Goal: Task Accomplishment & Management: Use online tool/utility

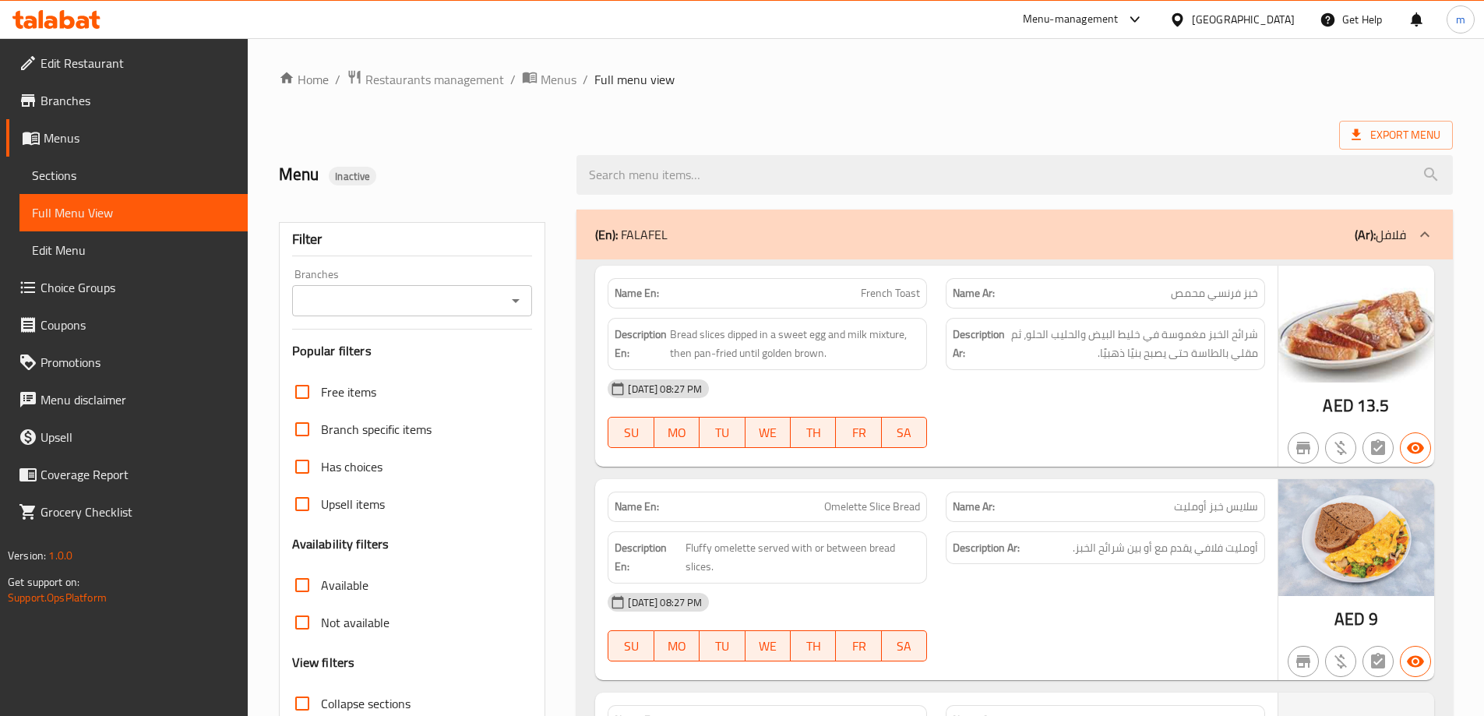
click at [1215, 21] on div "[GEOGRAPHIC_DATA]" at bounding box center [1243, 19] width 103 height 17
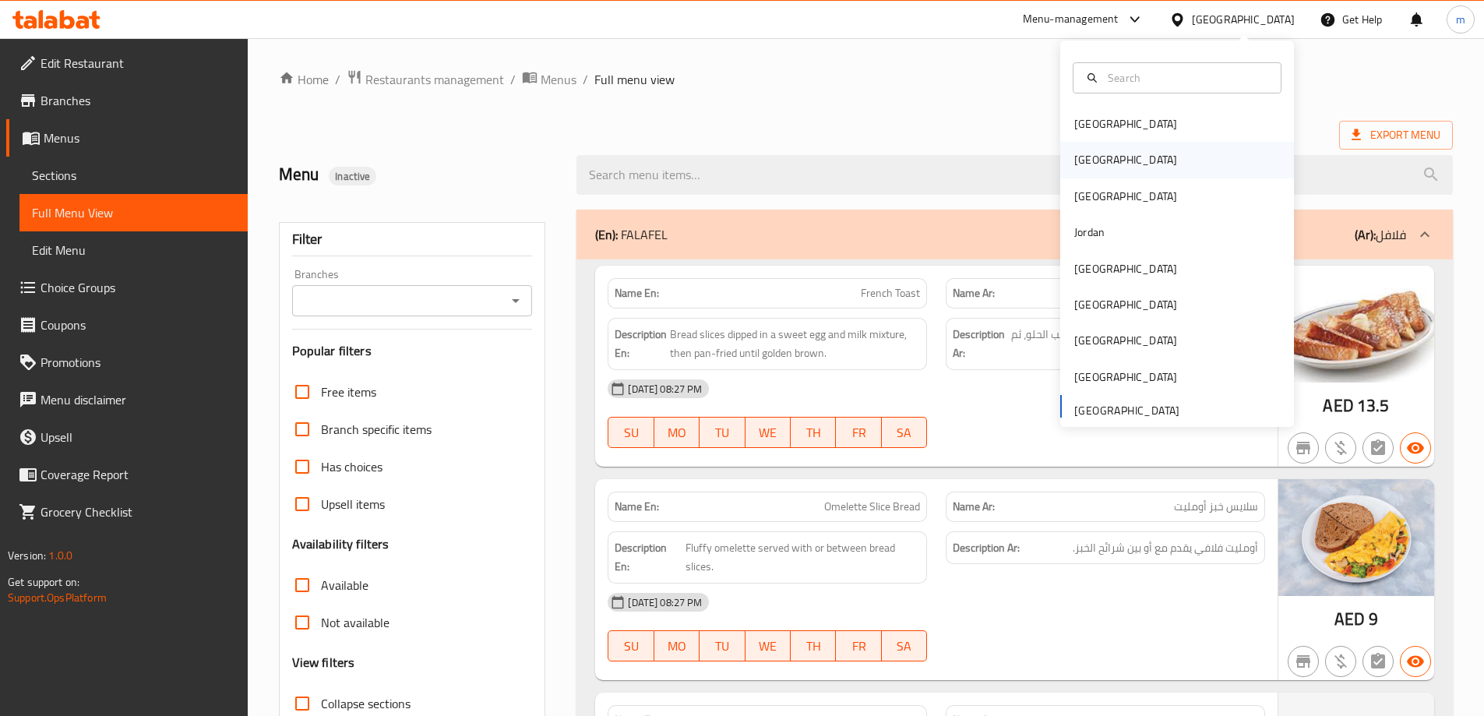
click at [1097, 163] on div "[GEOGRAPHIC_DATA]" at bounding box center [1126, 160] width 128 height 36
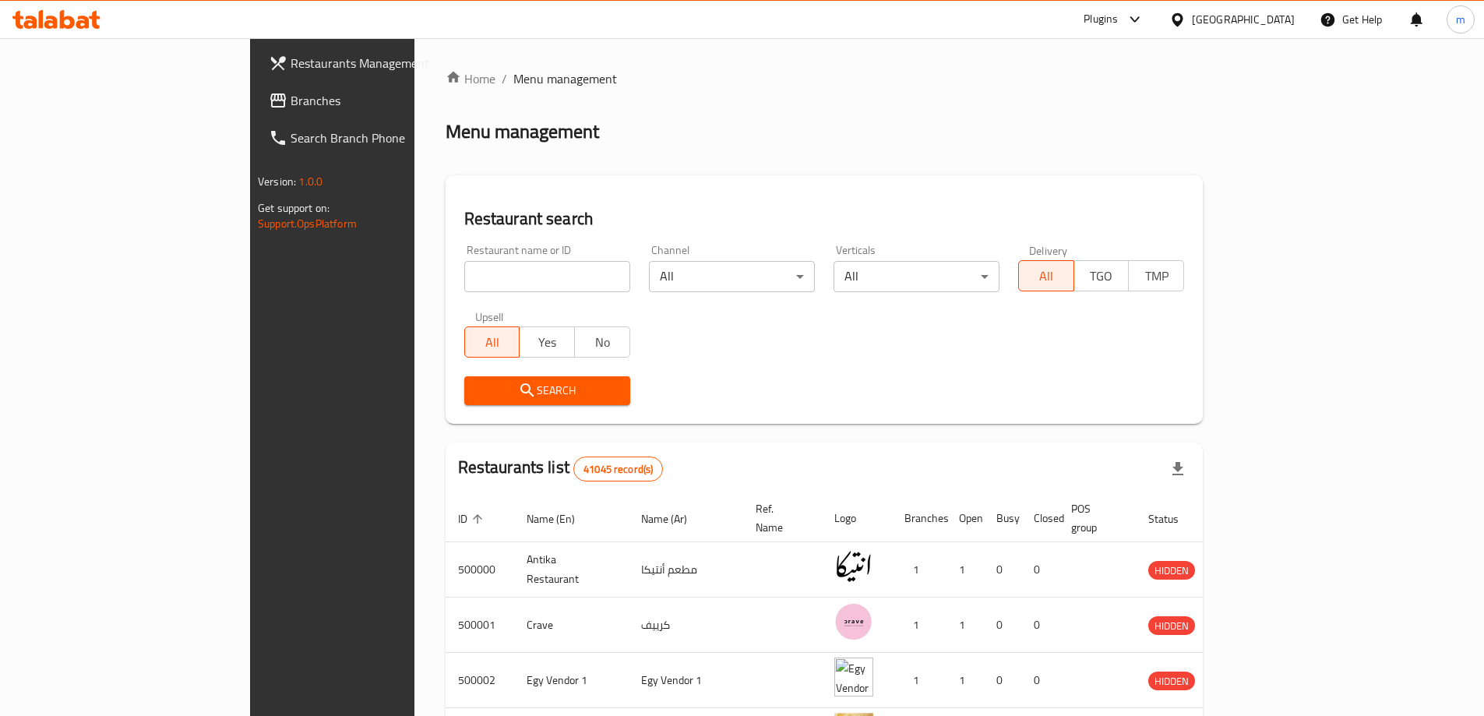
click at [464, 277] on input "search" at bounding box center [547, 276] width 166 height 31
paste input "777155"
type input "777155"
click at [256, 81] on link "Restaurants Management" at bounding box center [377, 62] width 242 height 37
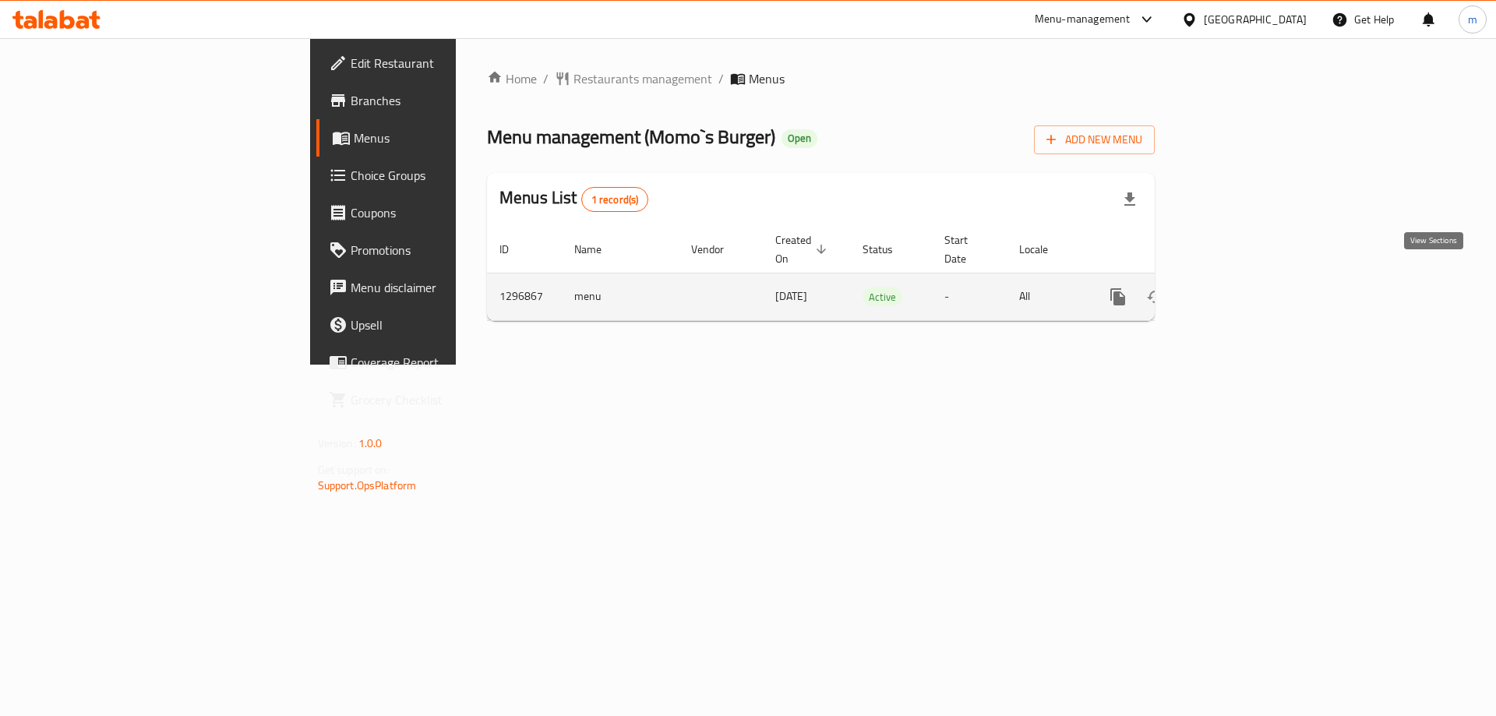
click at [1249, 280] on link "enhanced table" at bounding box center [1230, 296] width 37 height 37
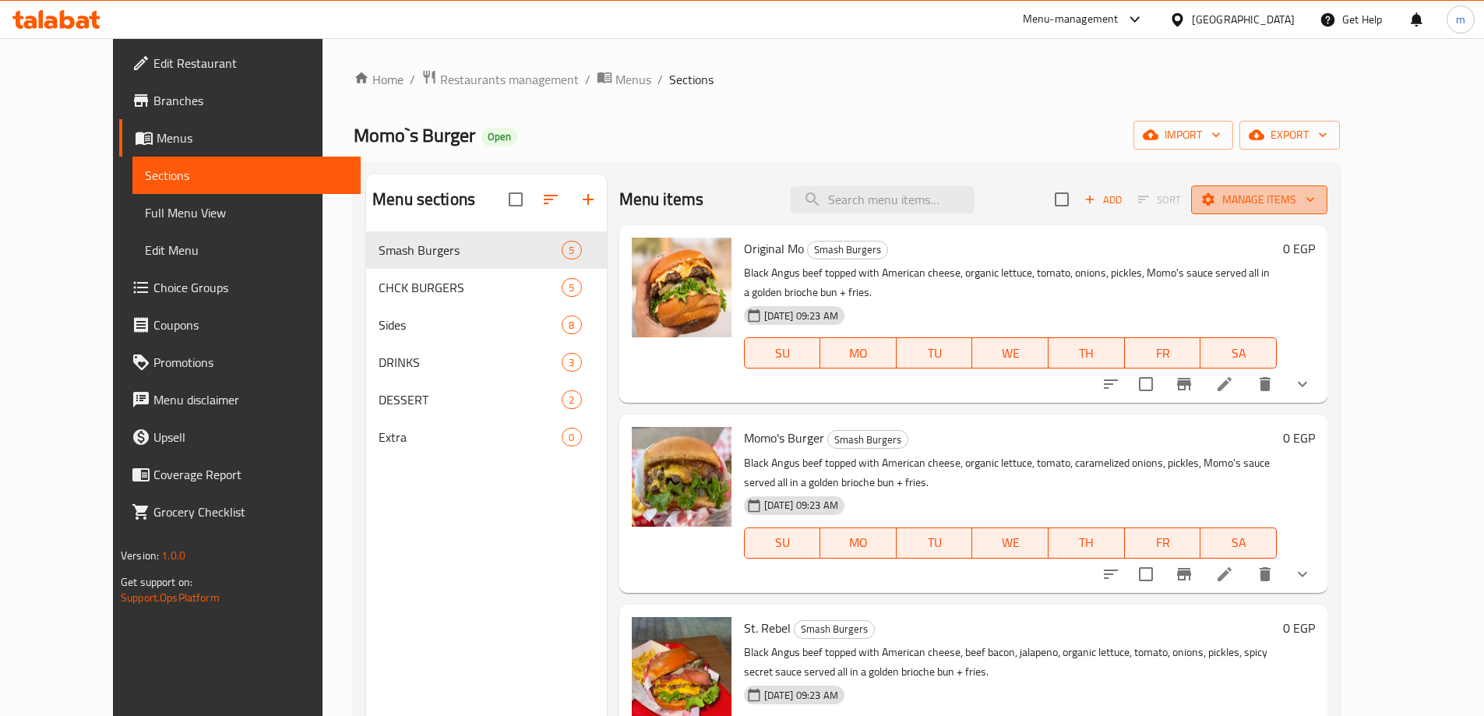
click at [1315, 194] on span "Manage items" at bounding box center [1259, 199] width 111 height 19
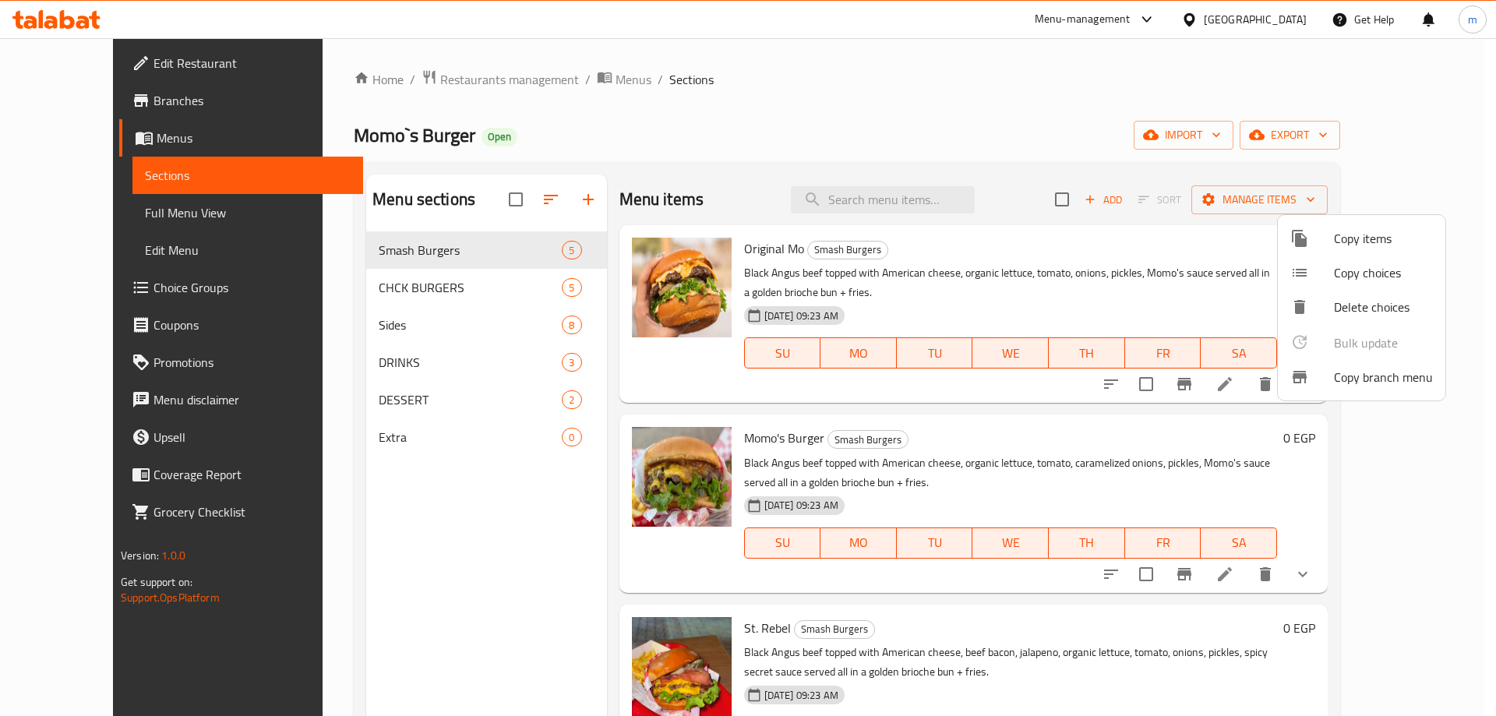
click at [1351, 381] on span "Copy branch menu" at bounding box center [1383, 377] width 99 height 19
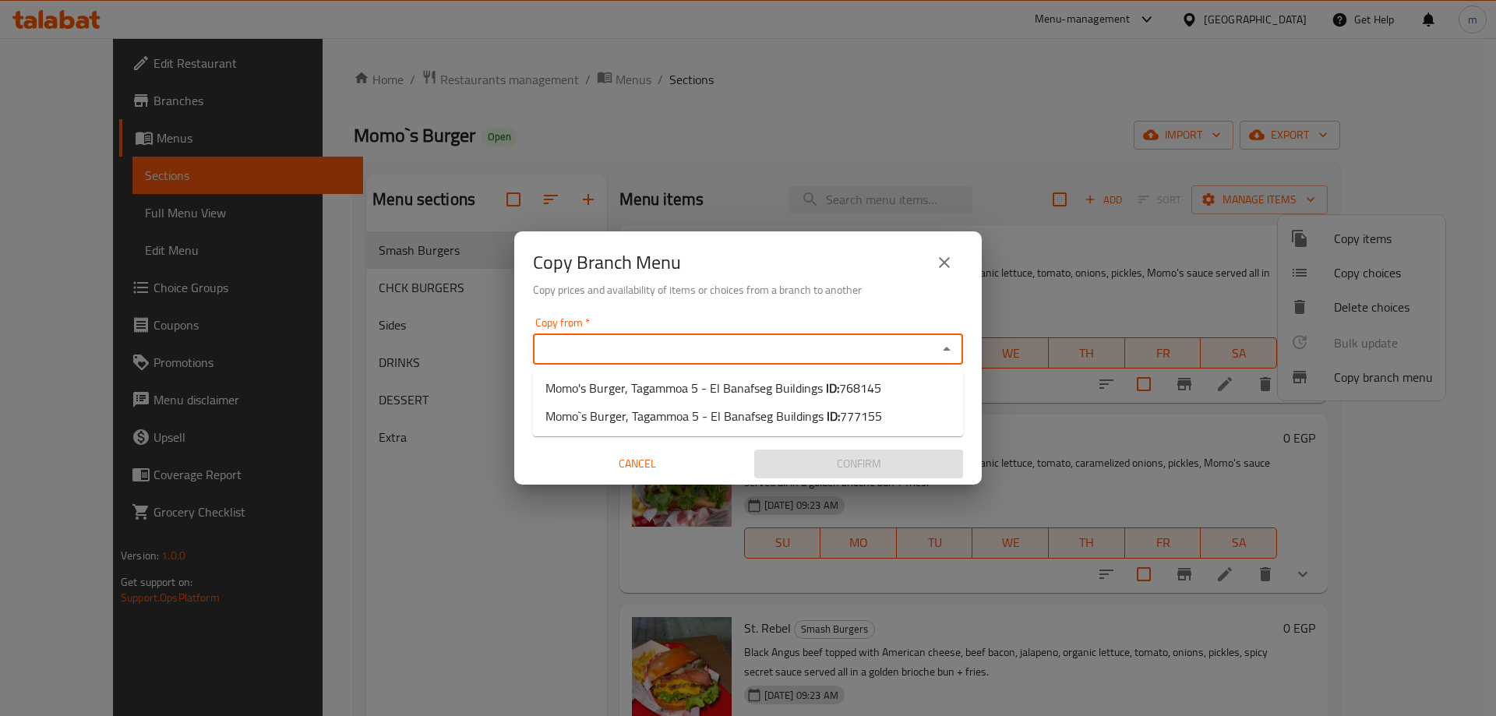
click at [740, 348] on input "Copy from   *" at bounding box center [735, 349] width 395 height 22
click at [787, 383] on span "Momo's Burger, Tagammoa 5 - El Banafseg Buildings ID: 768145" at bounding box center [713, 388] width 336 height 19
type input "Momo's Burger, Tagammoa 5 - El Banafseg Buildings"
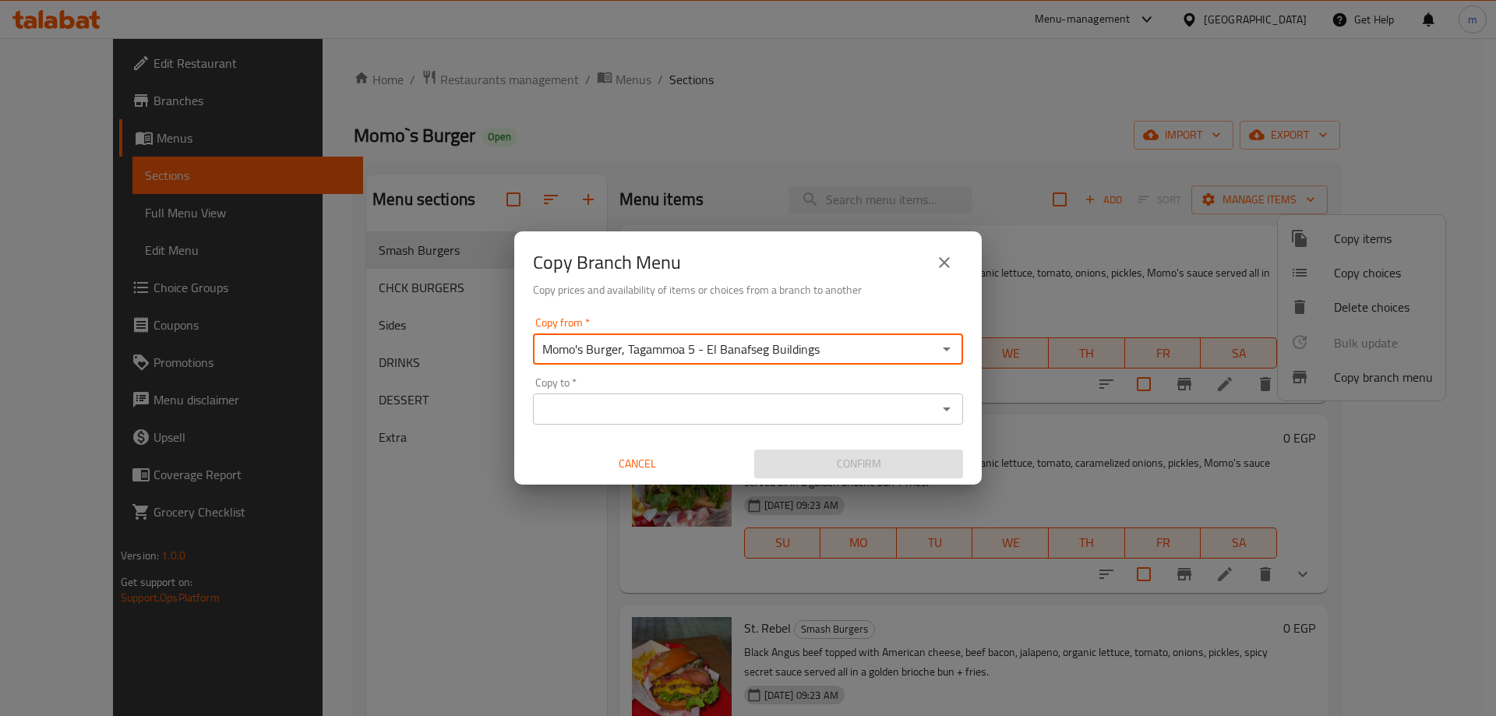
click at [805, 403] on input "Copy to   *" at bounding box center [735, 409] width 395 height 22
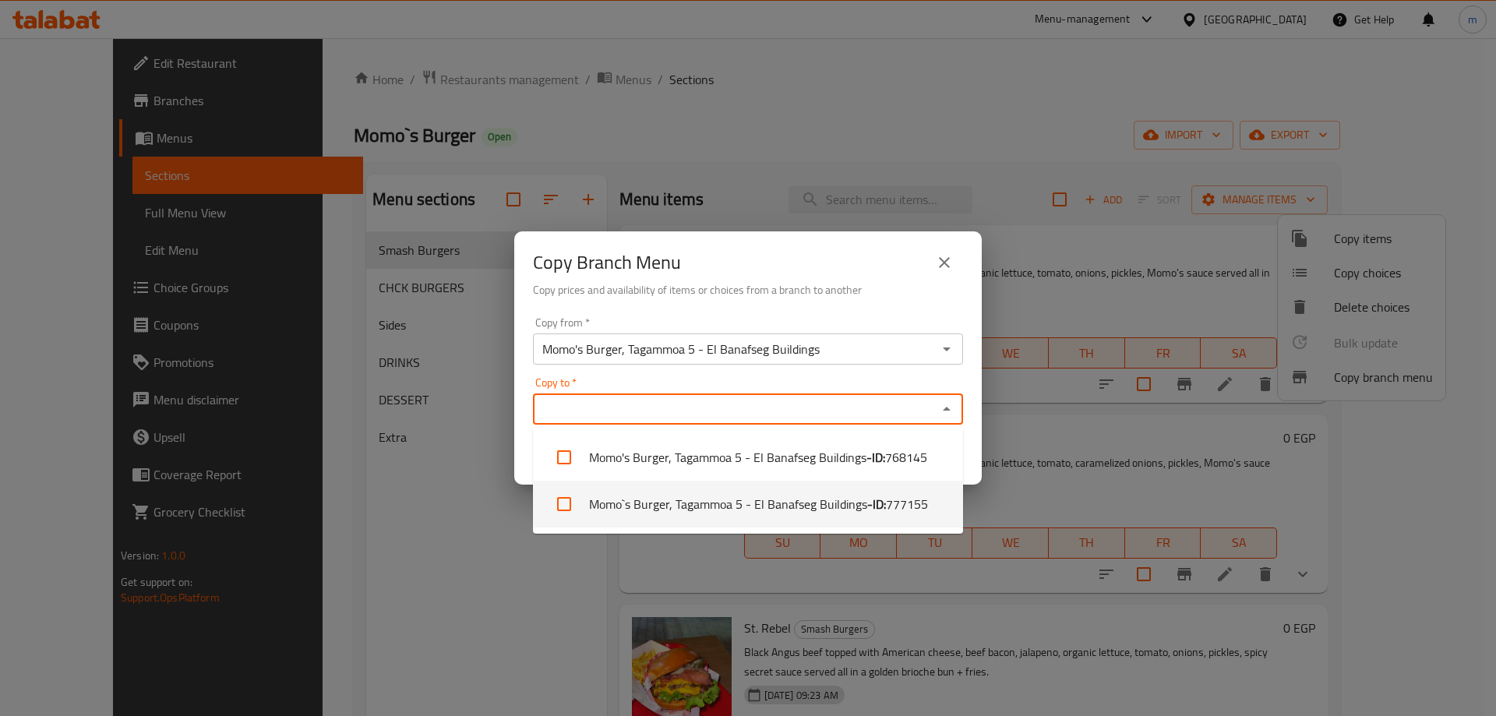
click at [767, 509] on li "Momo`s Burger, Tagammoa 5 - El Banafseg Buildings - ID: 777155" at bounding box center [748, 504] width 430 height 47
checkbox input "true"
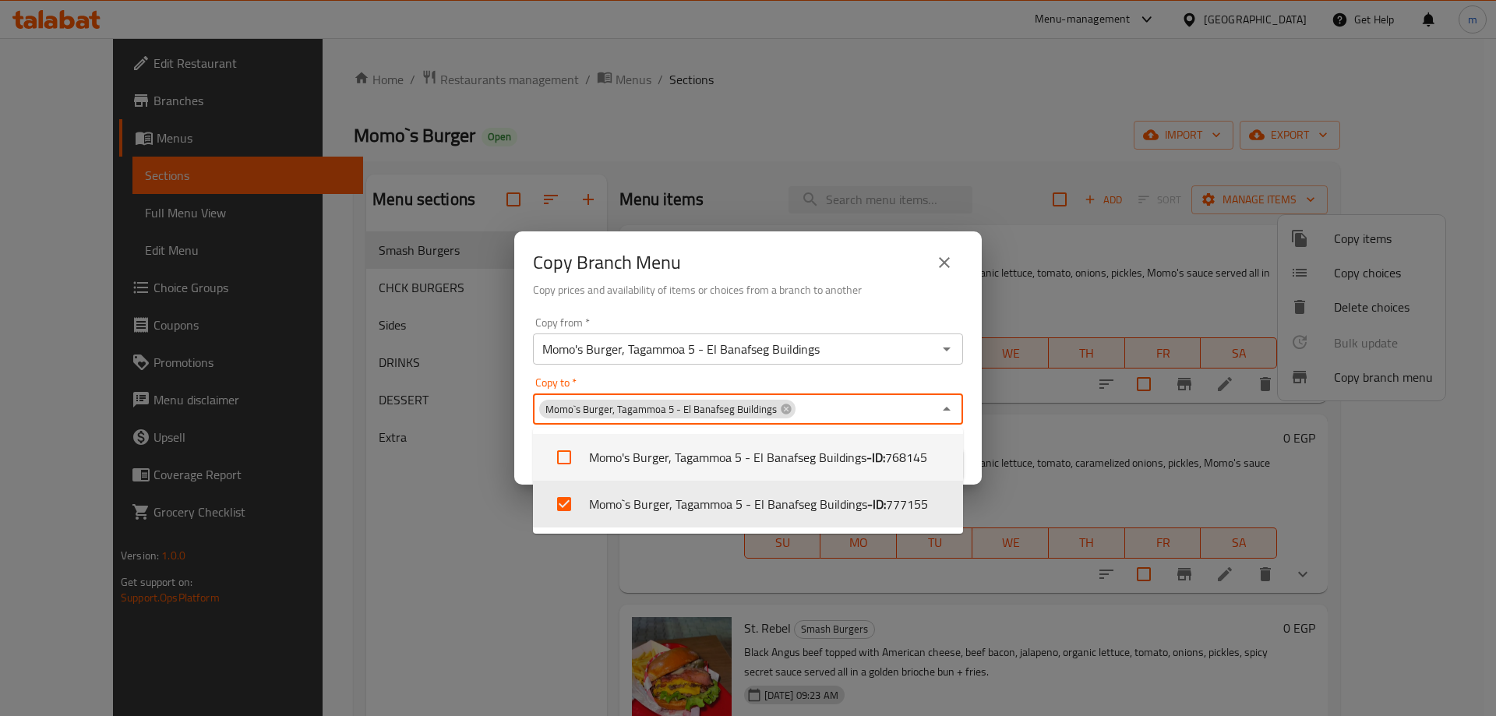
click at [919, 379] on div "Copy to   * Momo`s Burger, Tagammoa 5 - El Banafseg Buildings Copy to *" at bounding box center [748, 401] width 430 height 48
click at [908, 273] on div "Copy Branch Menu" at bounding box center [748, 262] width 430 height 37
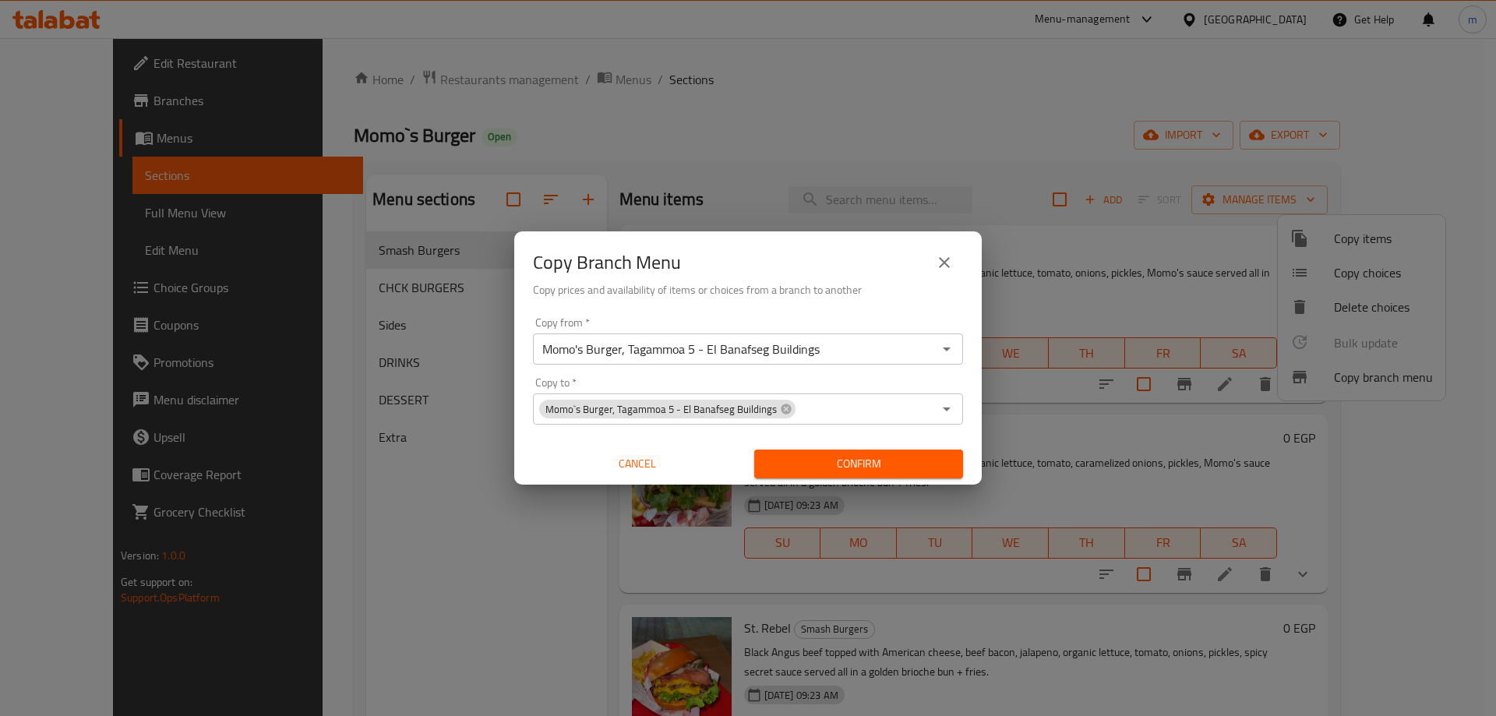
click at [960, 350] on div "Momo's Burger, Tagammoa 5 - El Banafseg Buildings Copy from *" at bounding box center [748, 348] width 430 height 31
click at [955, 345] on icon "Open" at bounding box center [946, 349] width 19 height 19
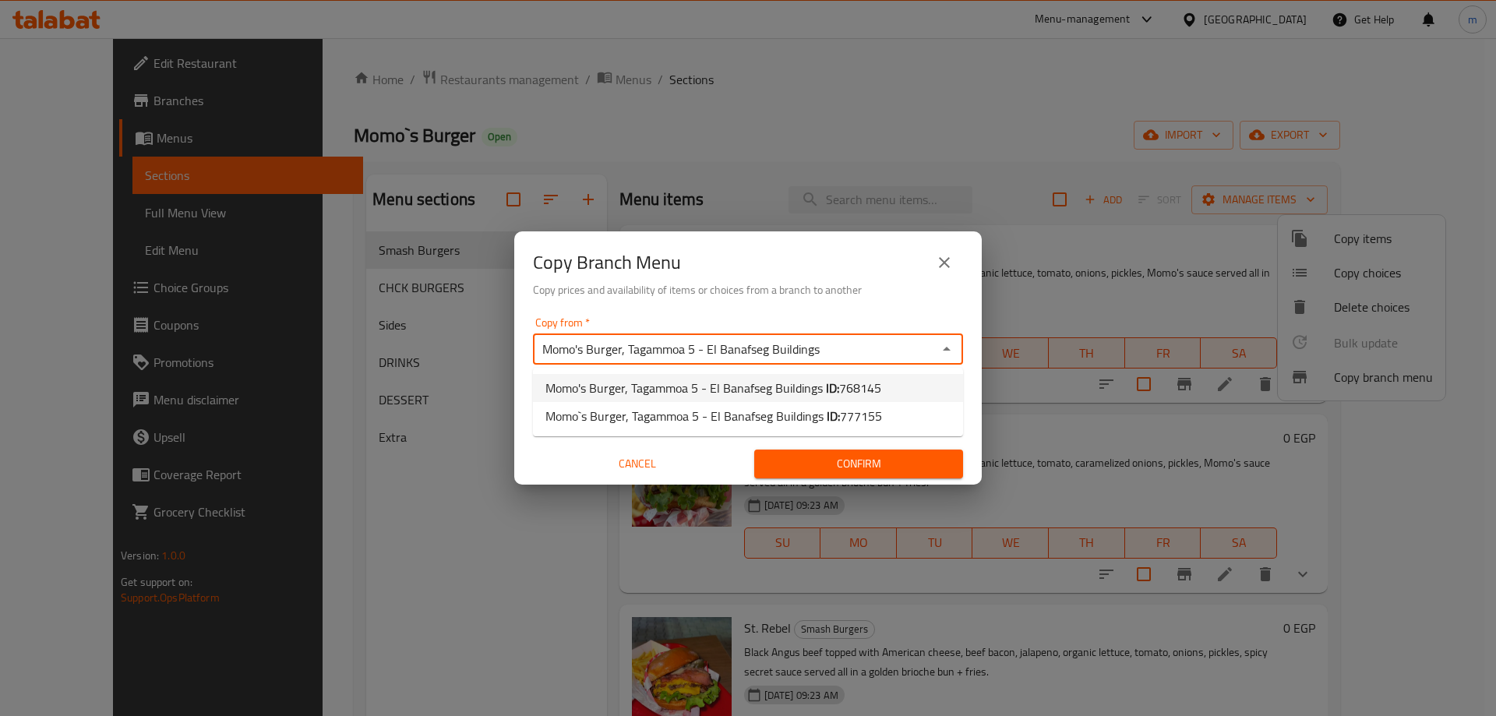
click at [912, 383] on li "Momo's Burger, Tagammoa 5 - El Banafseg Buildings ID: 768145" at bounding box center [748, 388] width 430 height 28
click at [950, 411] on icon "Open" at bounding box center [946, 409] width 19 height 19
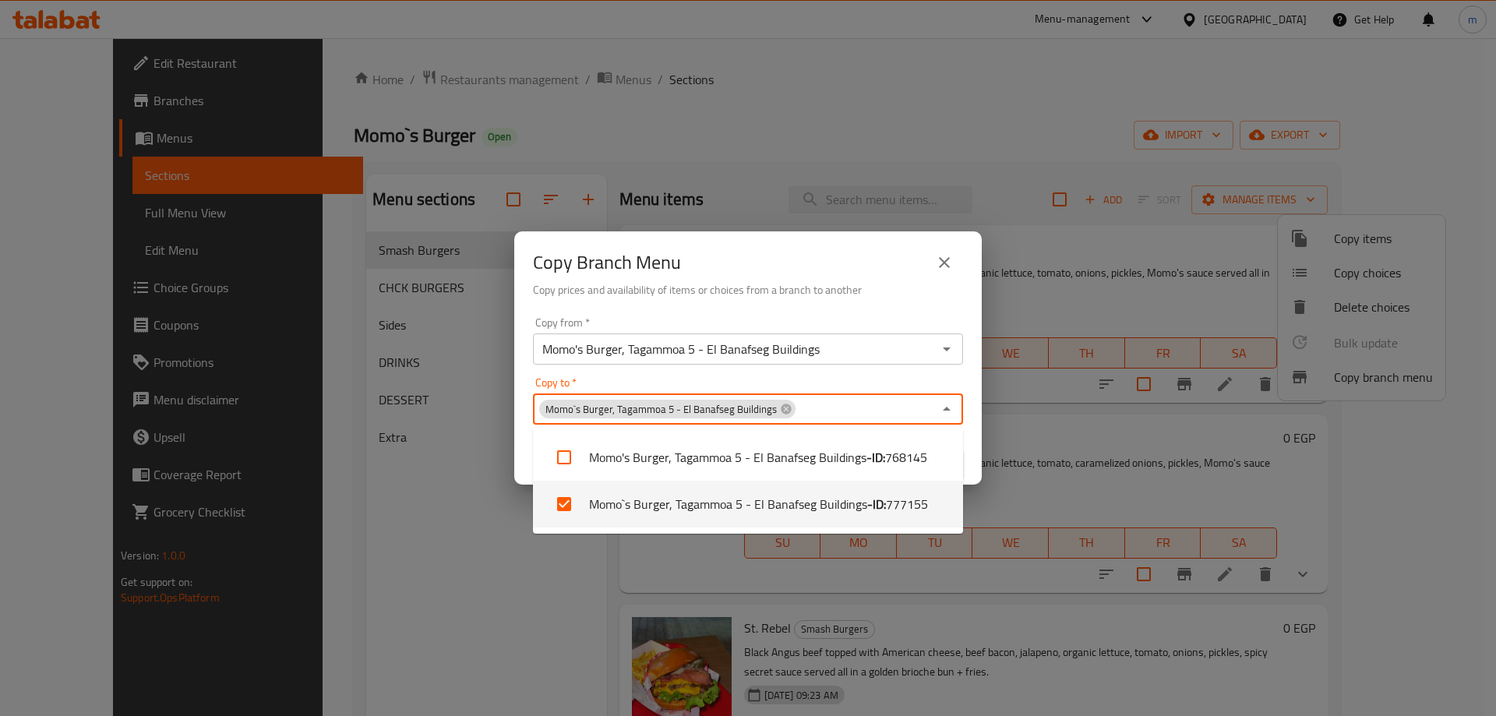
click at [885, 508] on b "- ID:" at bounding box center [876, 504] width 19 height 19
click at [895, 510] on span "777155" at bounding box center [907, 504] width 42 height 19
checkbox input "true"
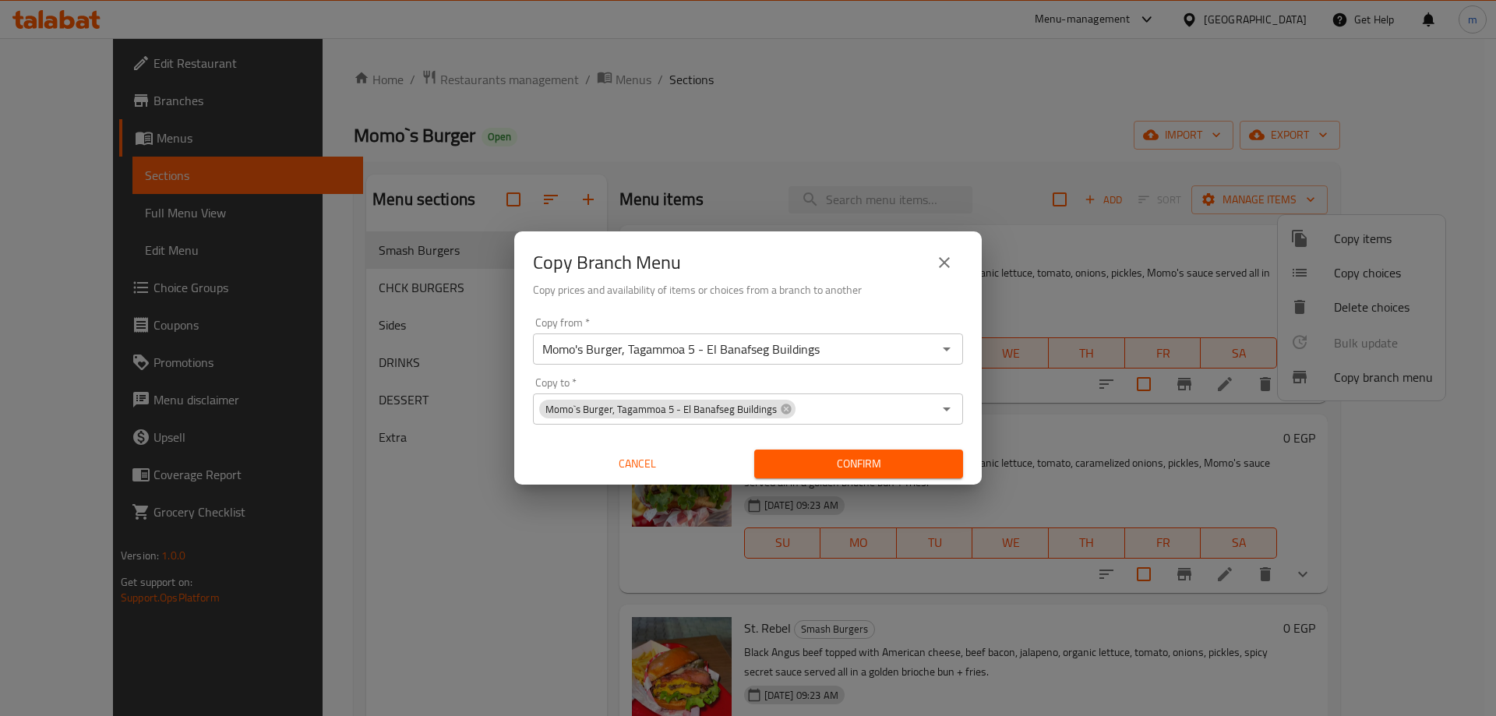
click at [971, 376] on div "Copy from   * Momo's Burger, Tagammoa 5 - El Banafseg Buildings Copy from * Cop…" at bounding box center [747, 398] width 467 height 174
click at [876, 460] on span "Confirm" at bounding box center [859, 463] width 184 height 19
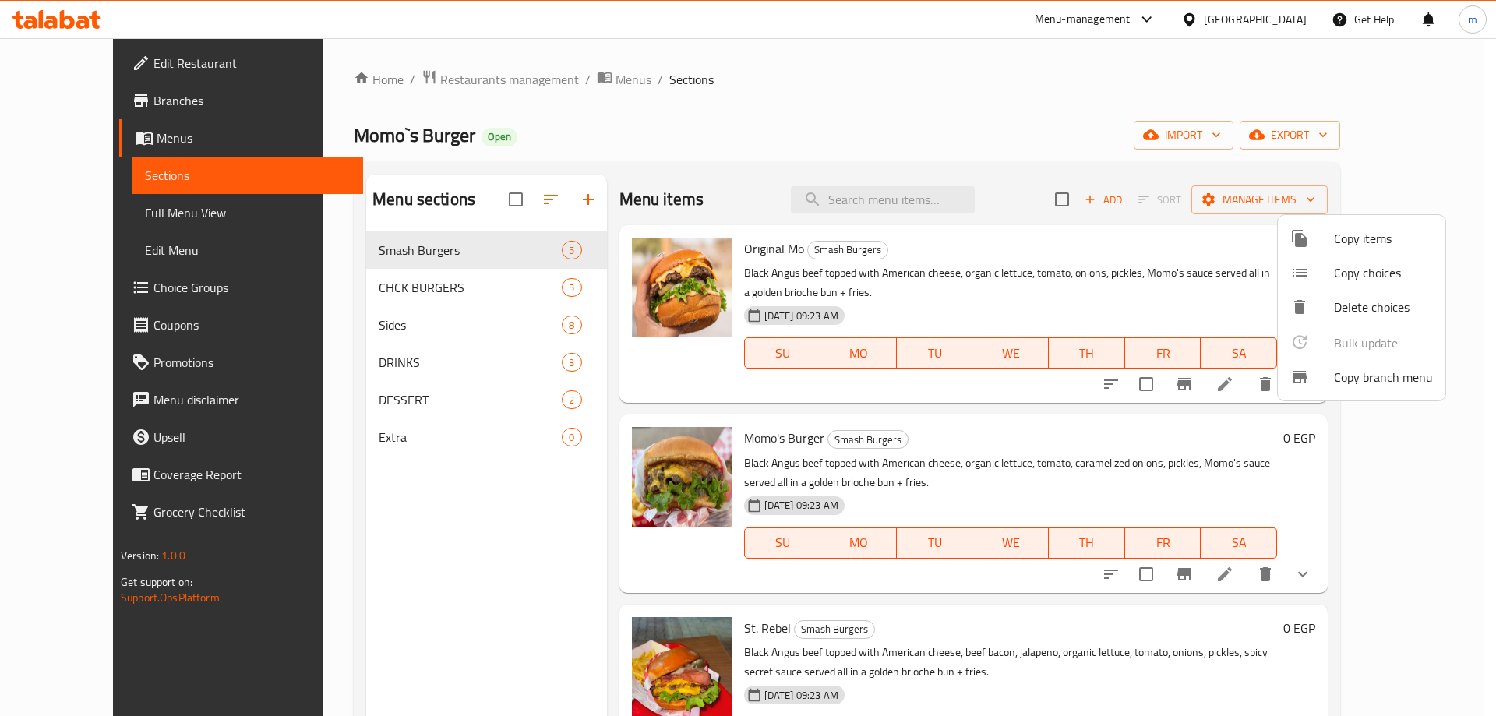
click at [659, 112] on div at bounding box center [748, 358] width 1496 height 716
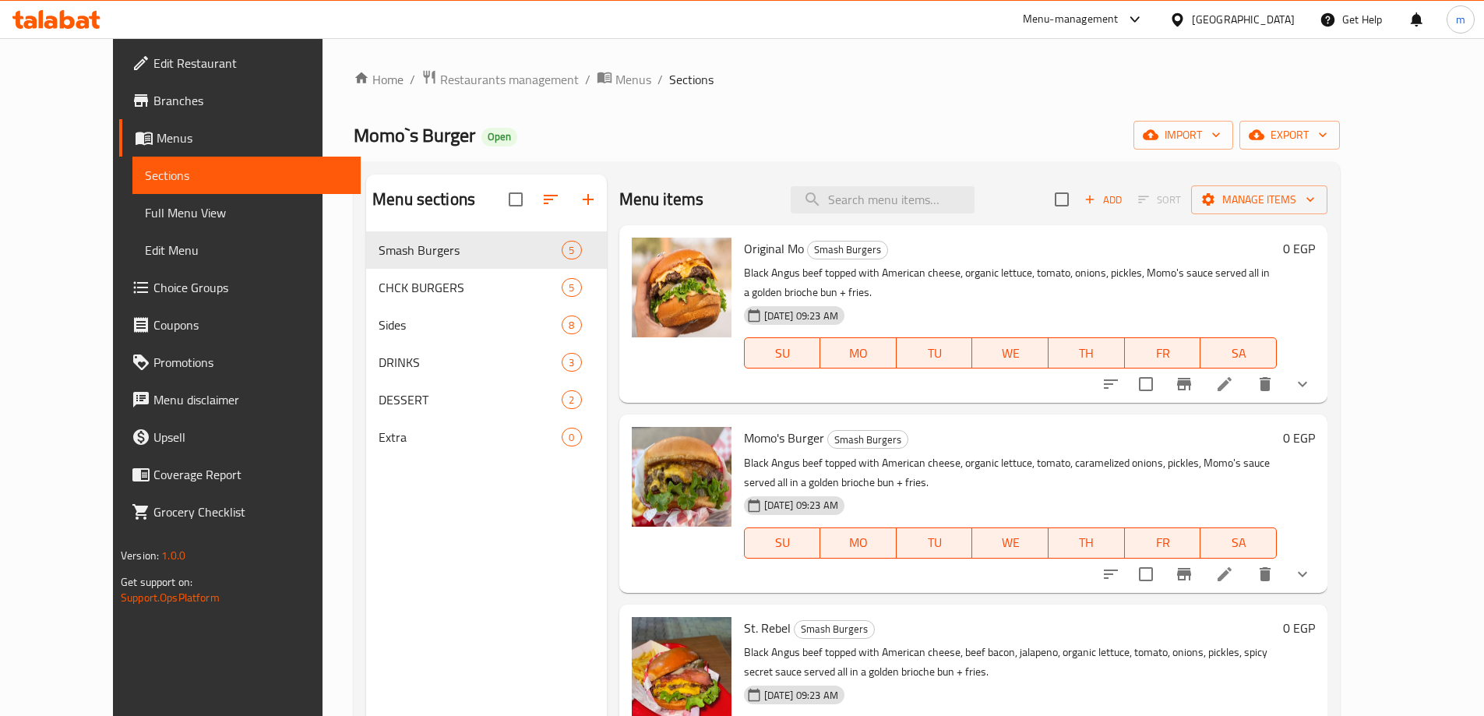
click at [153, 101] on span "Branches" at bounding box center [250, 100] width 195 height 19
